Goal: Communication & Community: Answer question/provide support

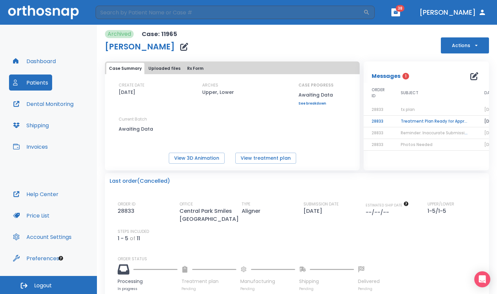
click at [29, 84] on button "Patients" at bounding box center [30, 83] width 43 height 16
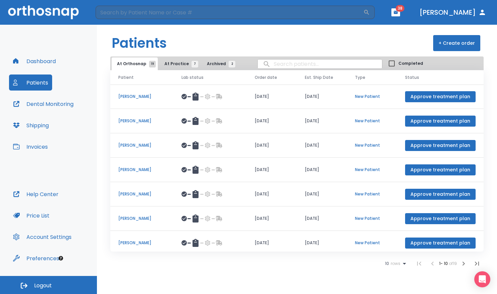
click at [162, 169] on p "[PERSON_NAME]" at bounding box center [141, 170] width 47 height 6
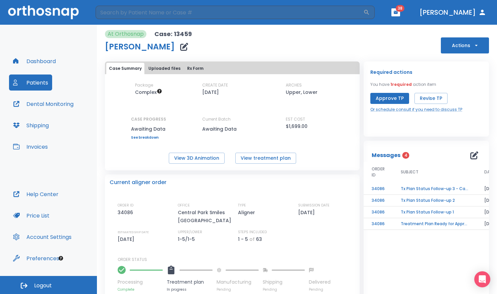
click at [470, 158] on icon "button" at bounding box center [474, 155] width 8 height 8
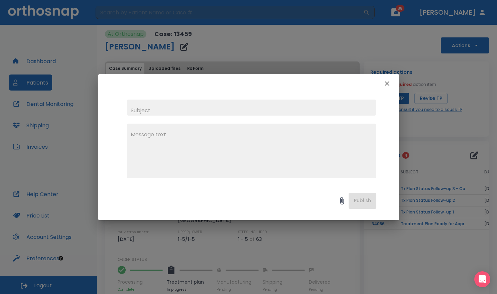
click at [157, 105] on input "text" at bounding box center [252, 108] width 250 height 16
type input "waiting"
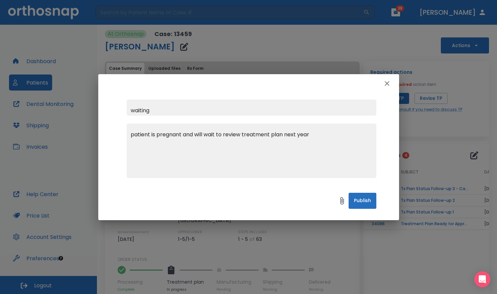
type textarea "patient is pregnant and will wait to review treatment plan next year"
click at [371, 203] on button "Publish" at bounding box center [362, 201] width 28 height 16
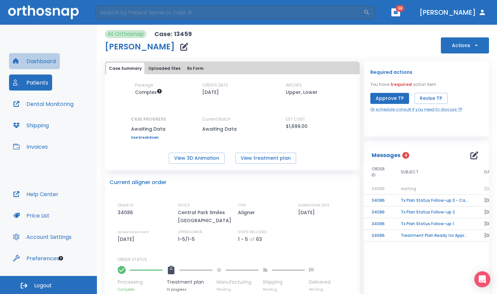
click at [37, 65] on button "Dashboard" at bounding box center [34, 61] width 51 height 16
